Goal: Task Accomplishment & Management: Complete application form

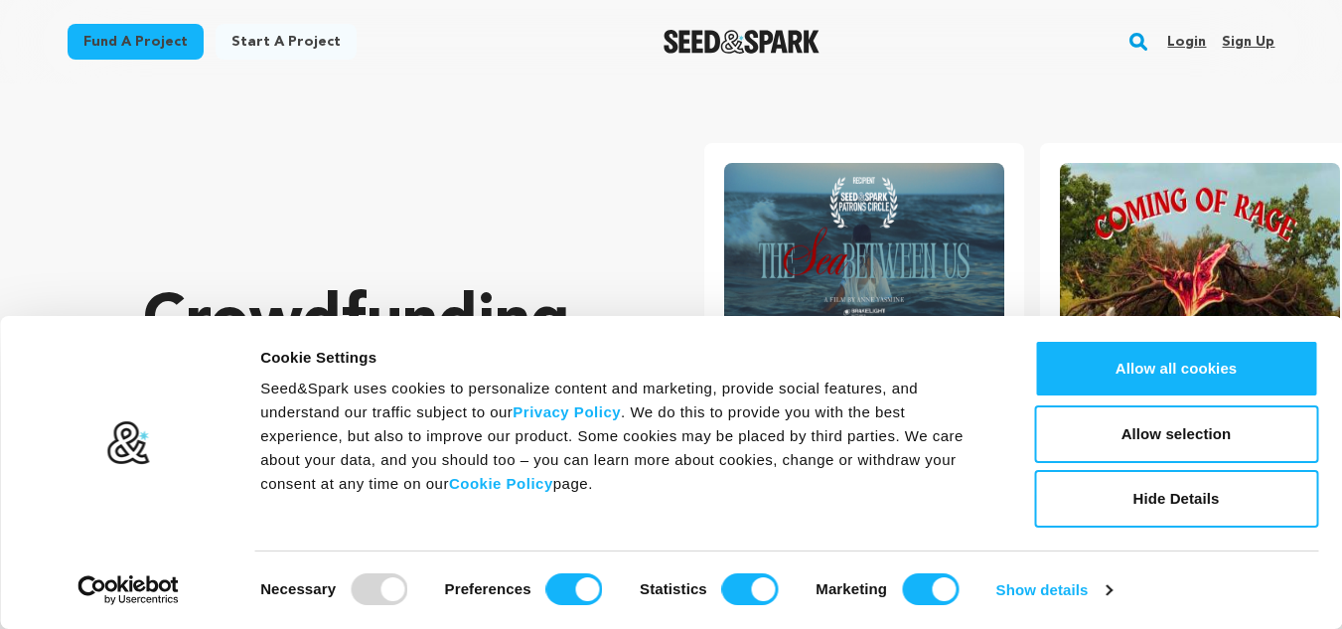
scroll to position [0, 352]
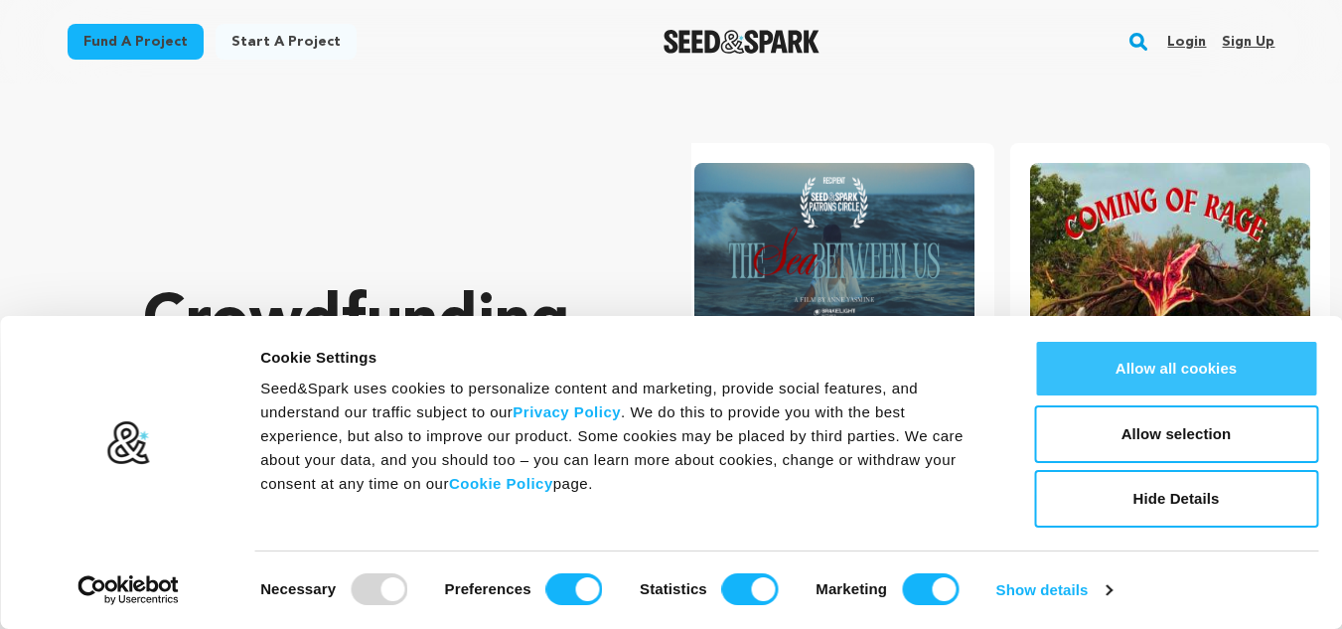
click at [1230, 361] on button "Allow all cookies" at bounding box center [1176, 369] width 284 height 58
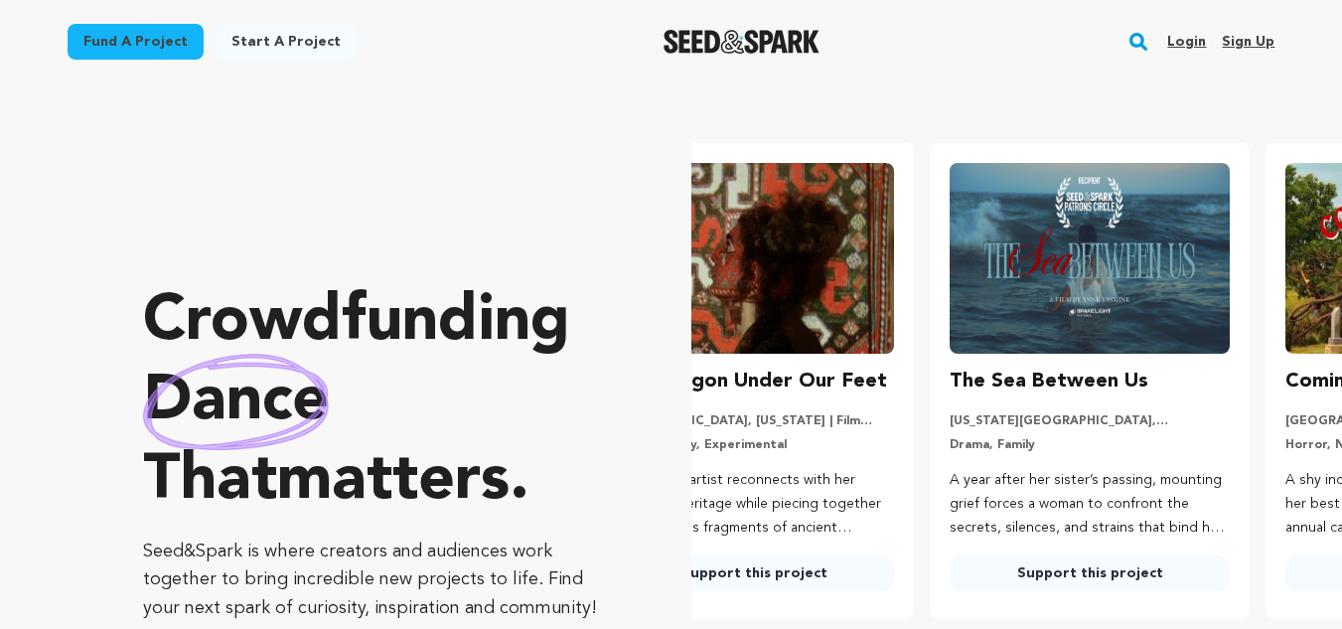
scroll to position [0, 0]
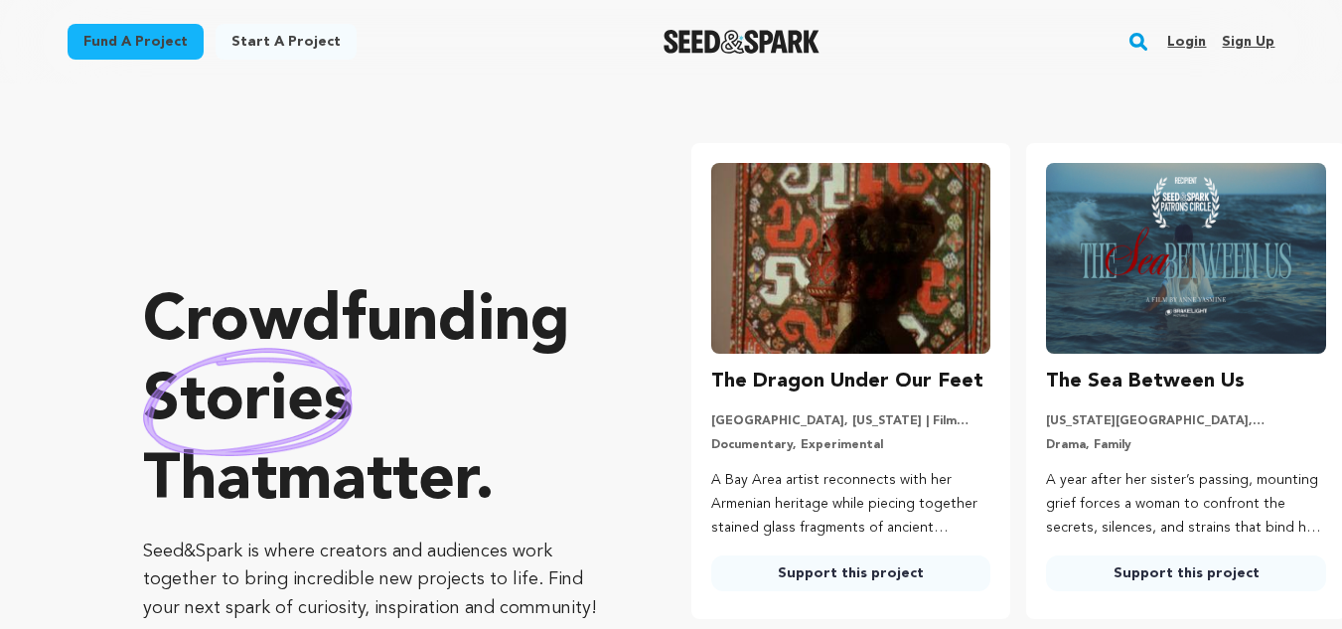
click at [1246, 39] on link "Sign up" at bounding box center [1248, 42] width 53 height 32
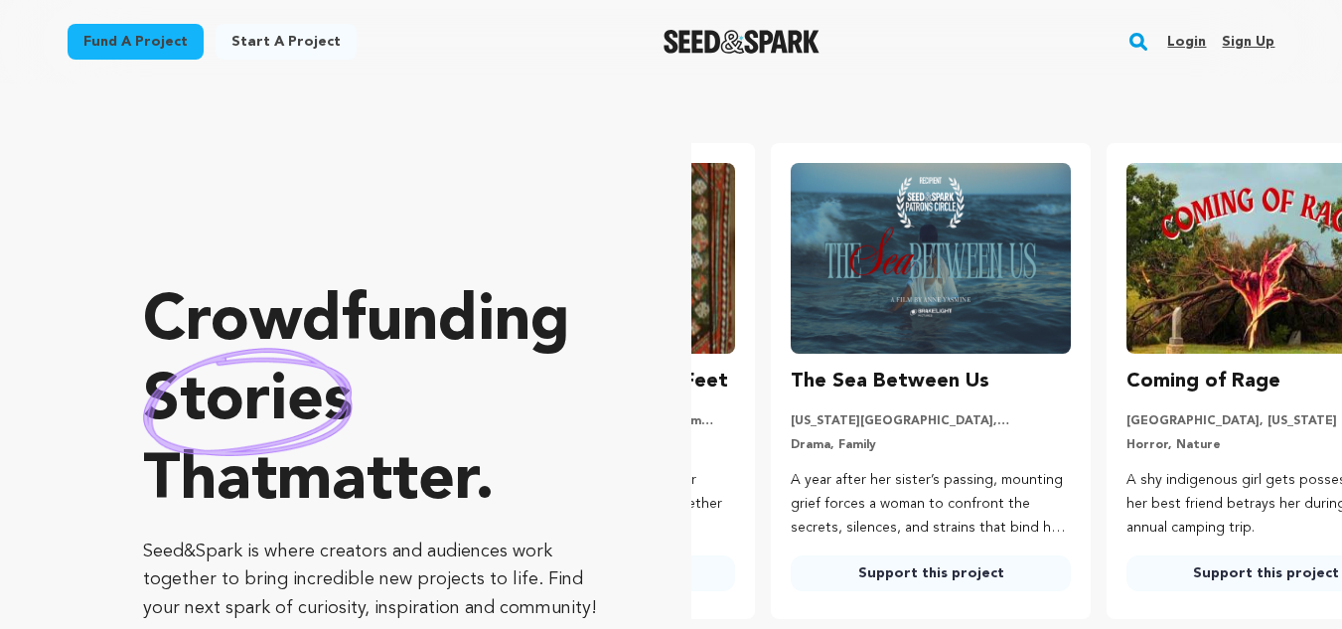
scroll to position [0, 352]
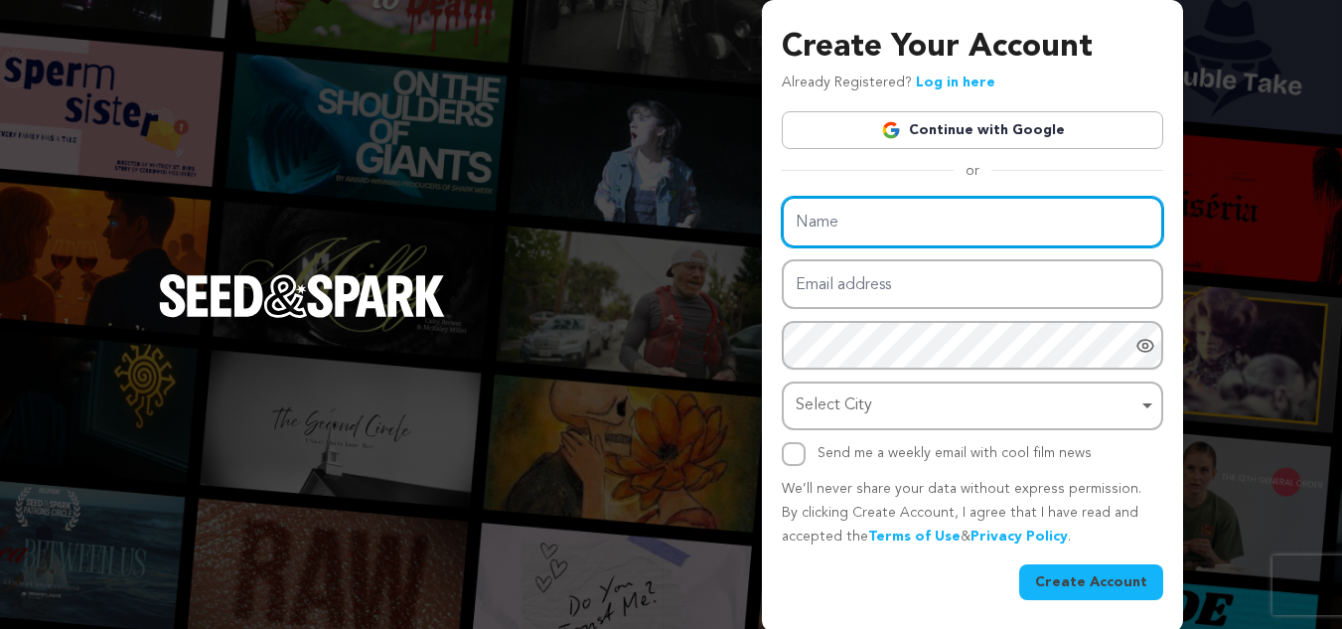
click at [919, 216] on input "Name" at bounding box center [972, 222] width 381 height 51
paste input "Fieldtech Integrated Pest Solutions"
type input "Fieldtech Integrated Pest Solutions"
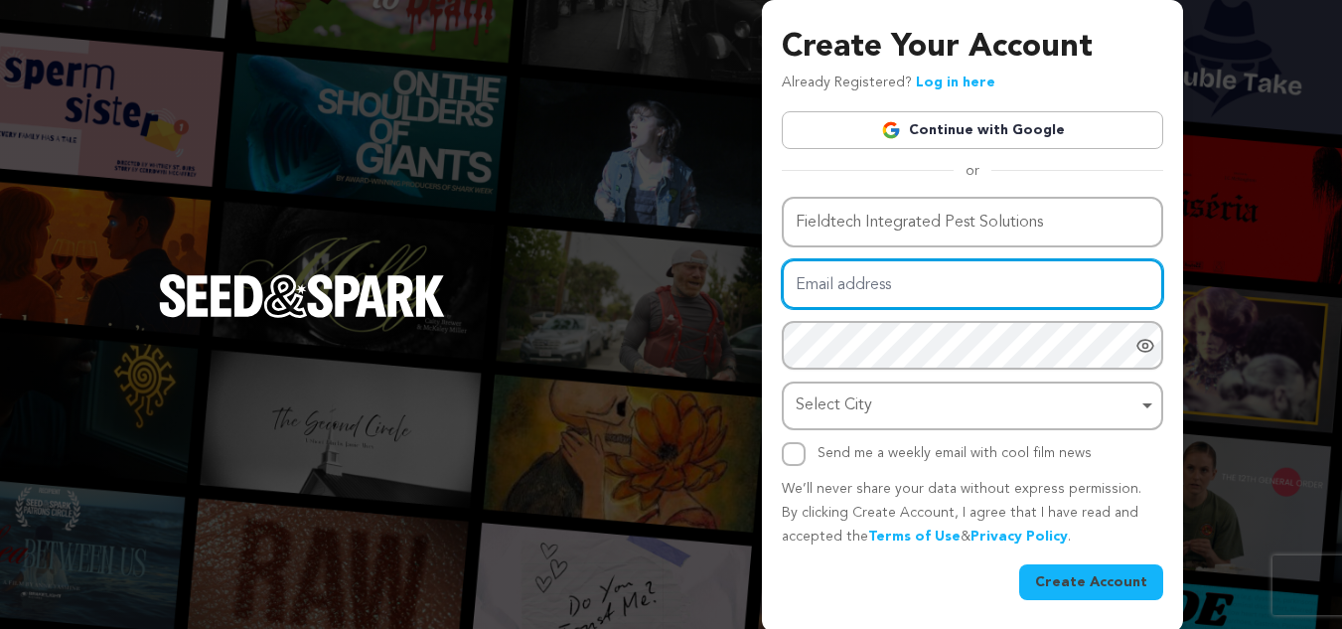
click at [867, 290] on input "Email address" at bounding box center [972, 284] width 381 height 51
type input "[EMAIL_ADDRESS][DOMAIN_NAME]"
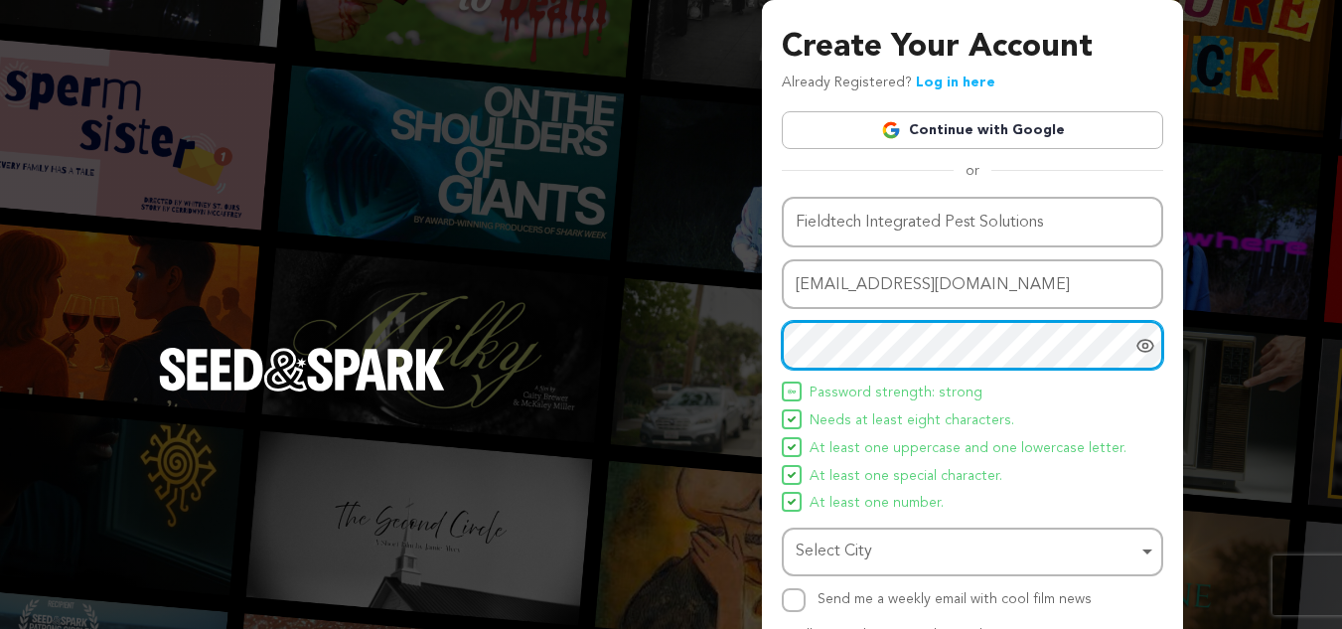
click at [870, 558] on div "Select City Remove item" at bounding box center [966, 551] width 342 height 29
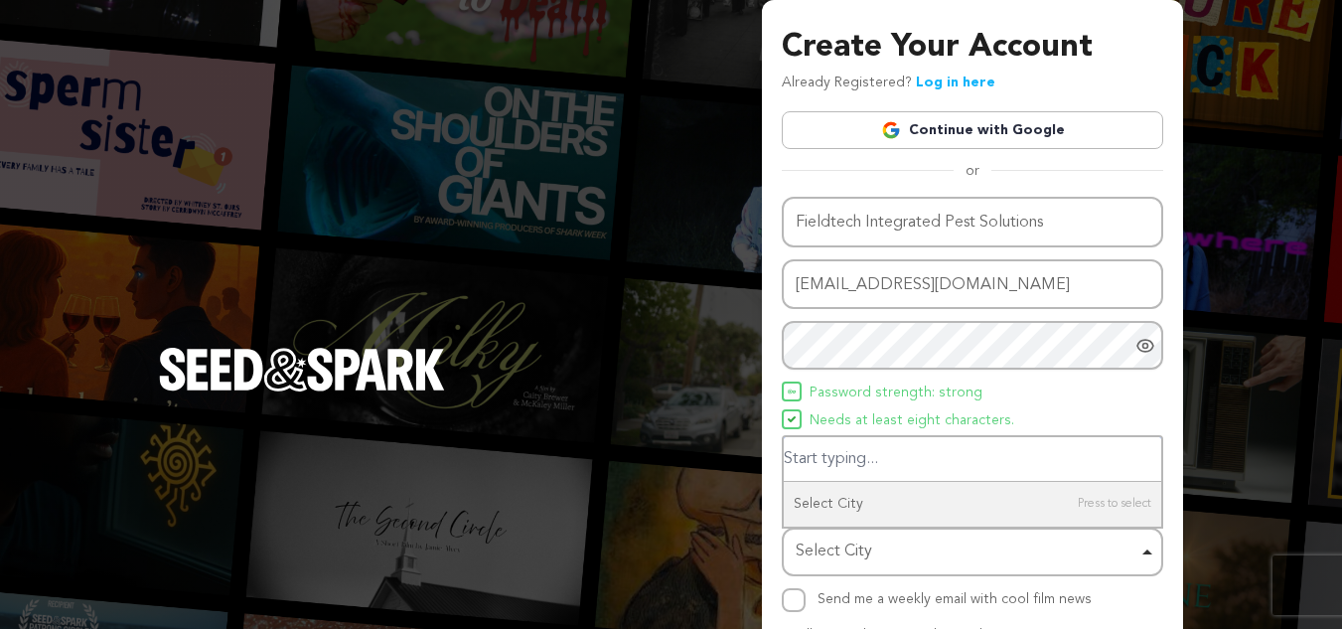
click at [870, 553] on div "Select City Remove item" at bounding box center [966, 551] width 342 height 29
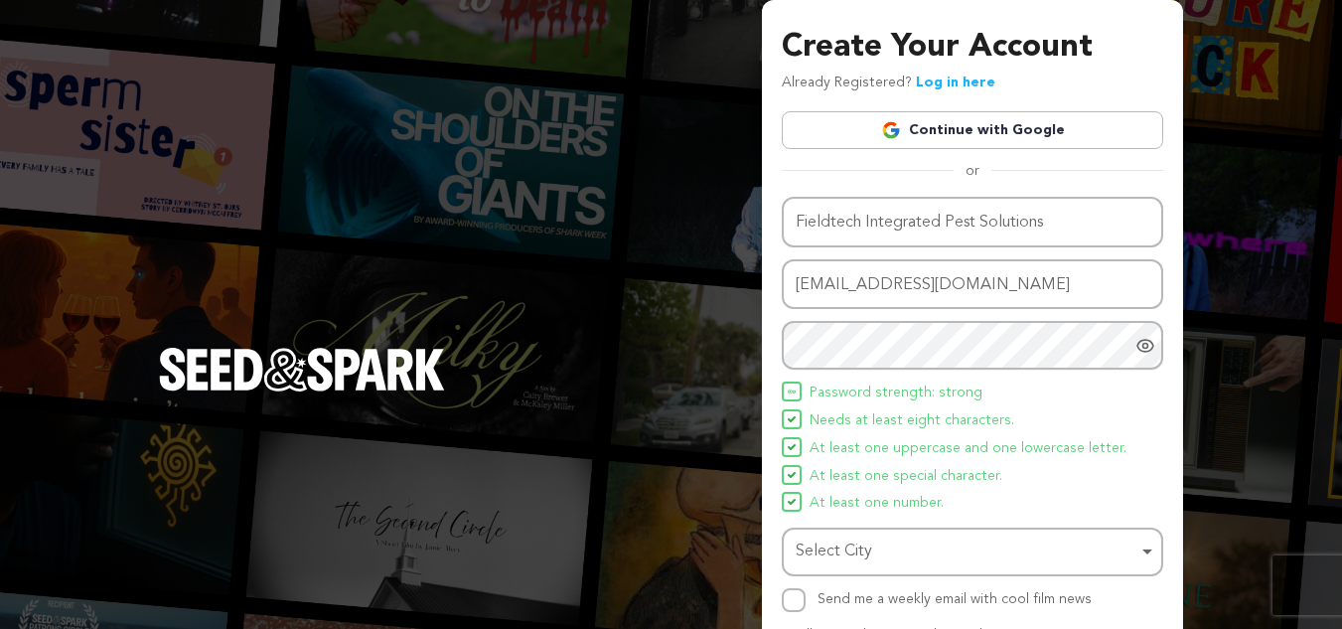
click at [863, 538] on div "Select City Remove item" at bounding box center [966, 551] width 342 height 29
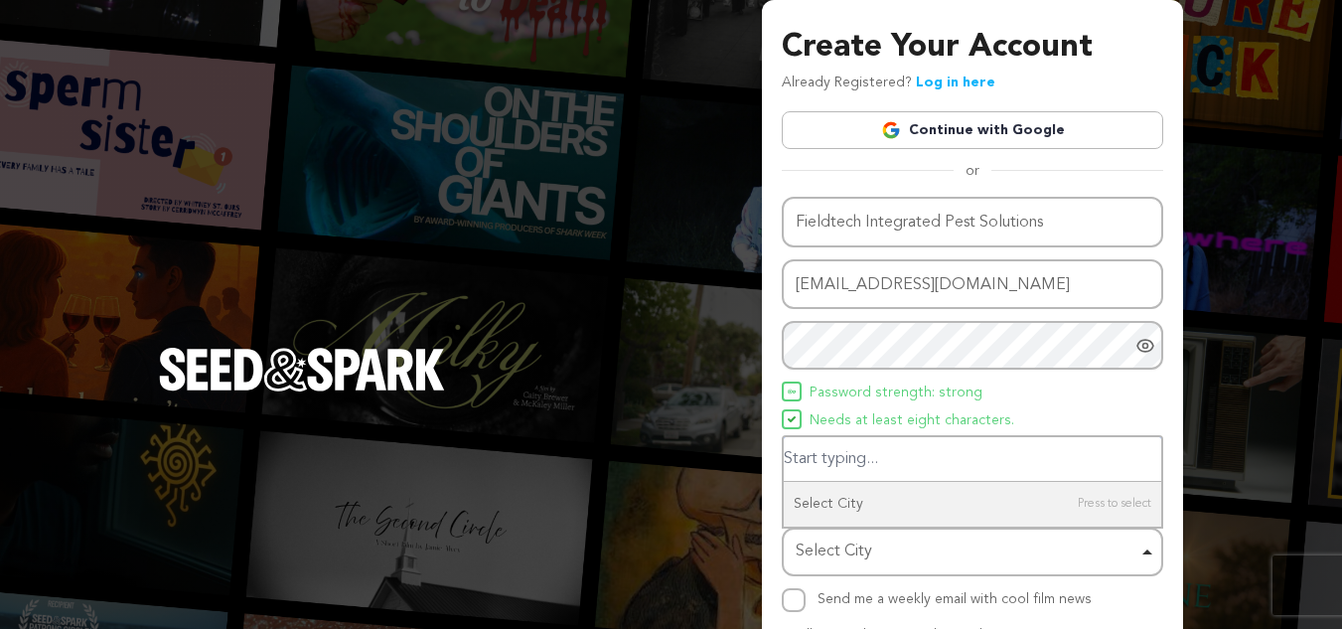
click at [883, 461] on input "Select City" at bounding box center [972, 459] width 377 height 45
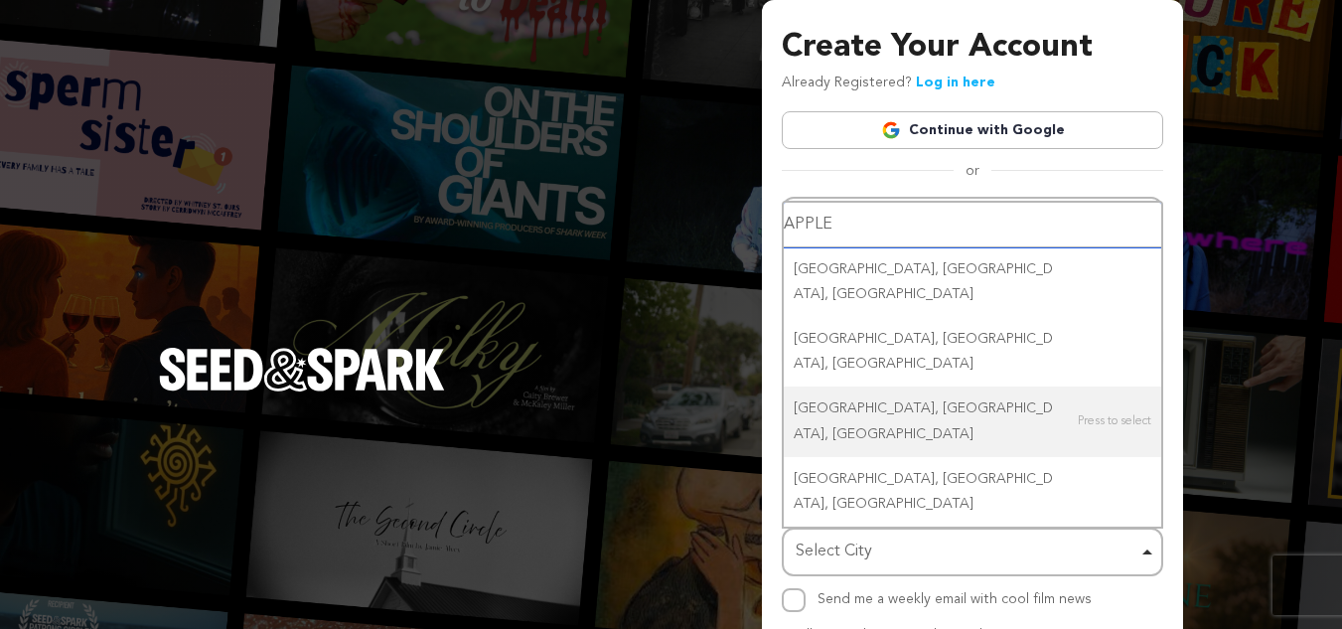
scroll to position [99, 0]
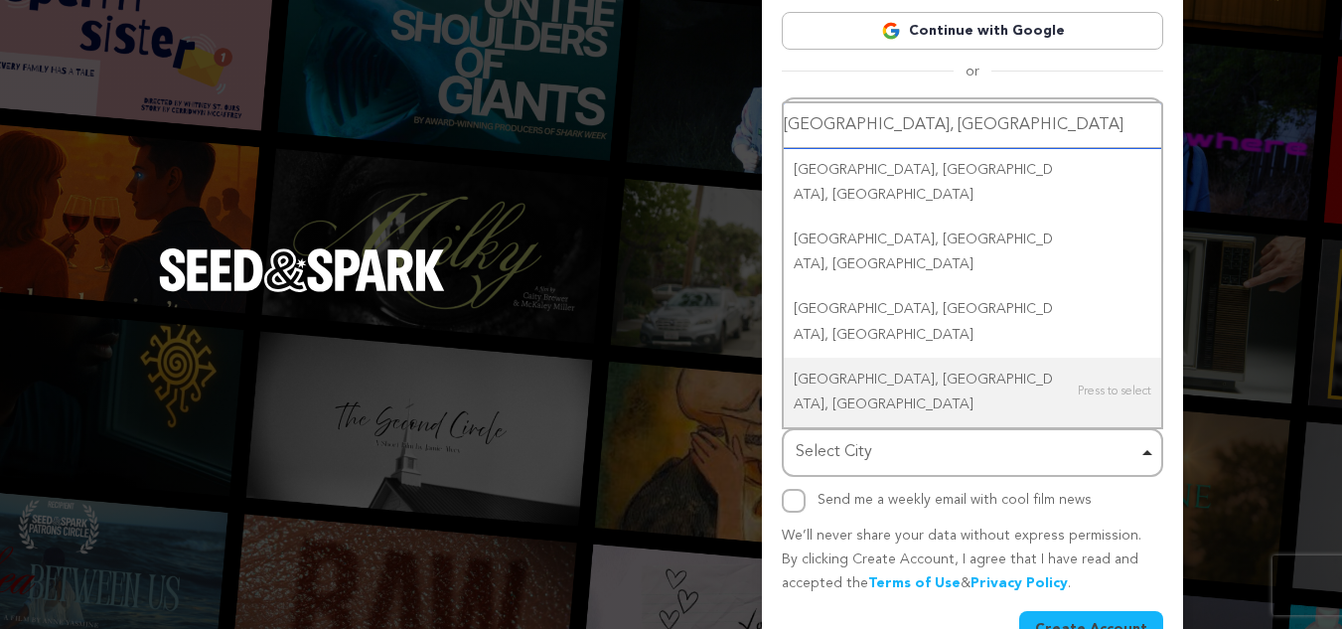
type input "[GEOGRAPHIC_DATA], [GEOGRAPHIC_DATA]"
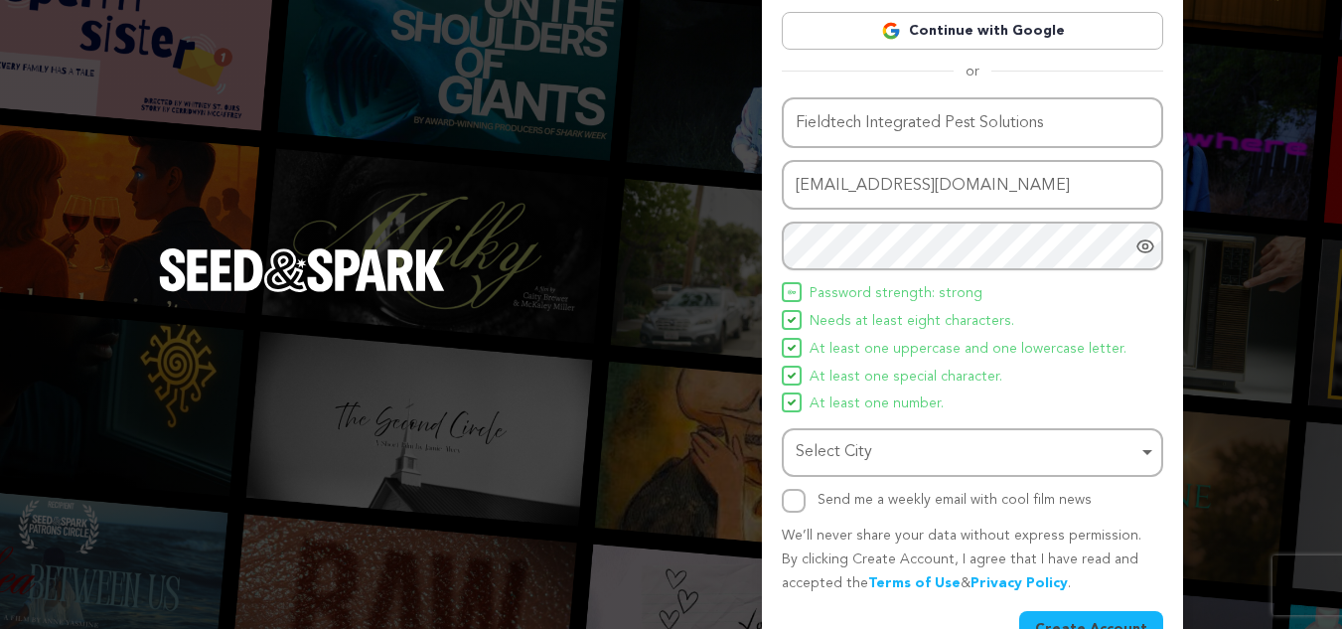
click at [896, 459] on div "Select City Remove item" at bounding box center [966, 452] width 342 height 29
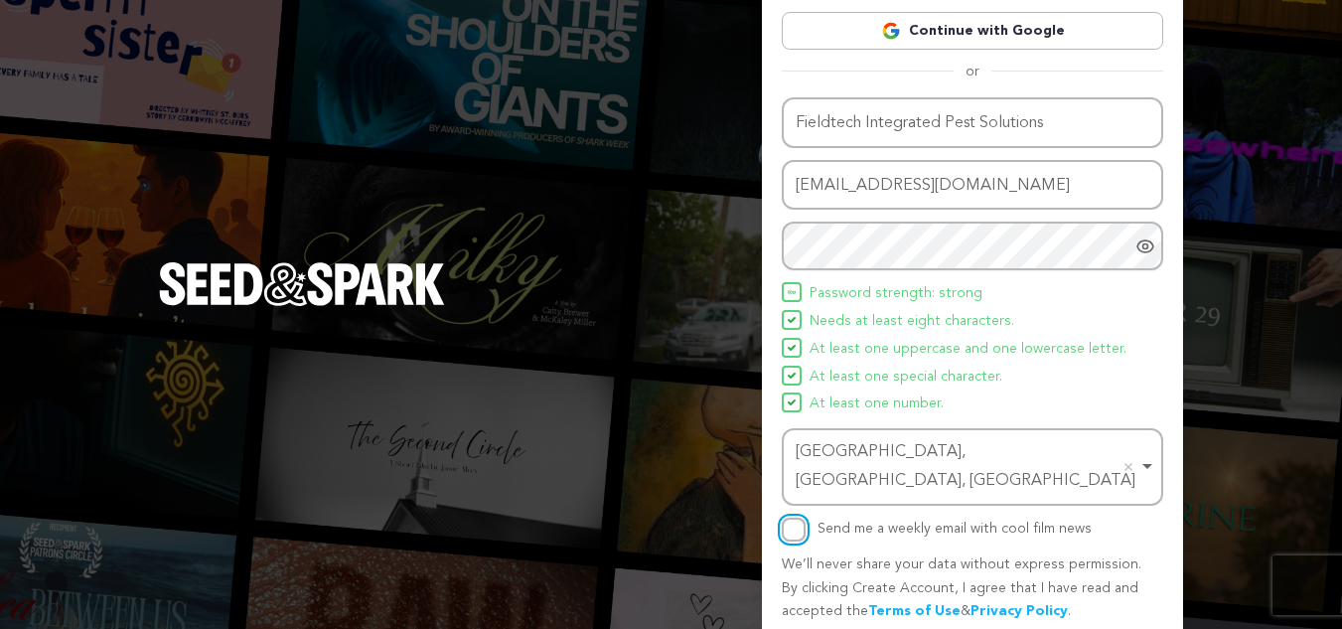
click at [797, 517] on input "Send me a weekly email with cool film news" at bounding box center [794, 529] width 24 height 24
checkbox input "true"
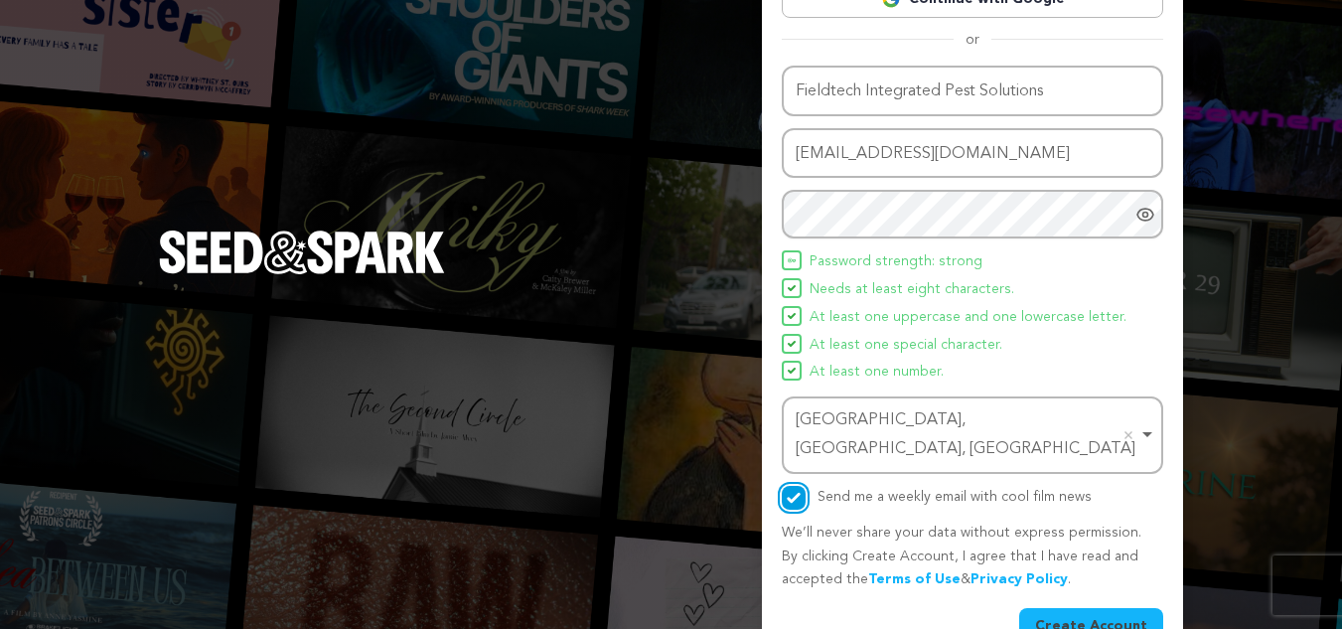
scroll to position [149, 0]
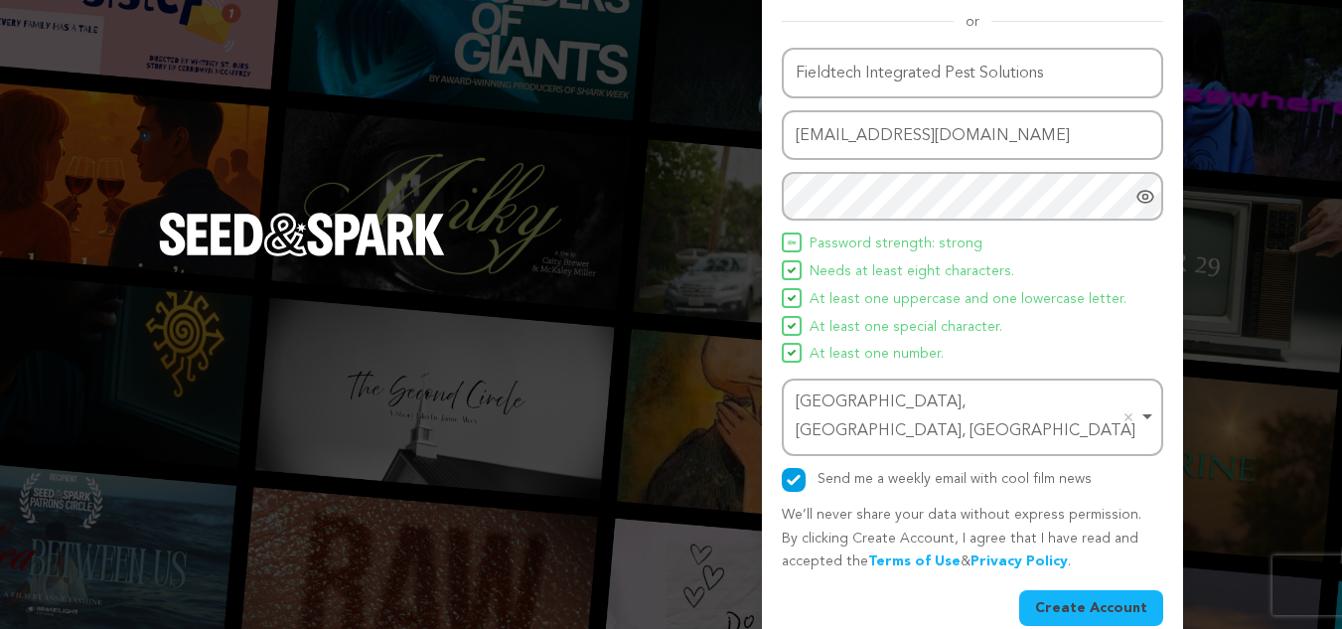
click at [1097, 590] on button "Create Account" at bounding box center [1091, 608] width 144 height 36
